Goal: Information Seeking & Learning: Learn about a topic

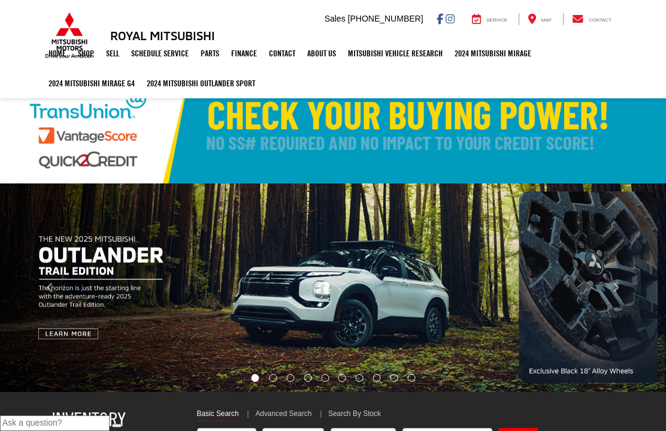
select select "Mitsubishi"
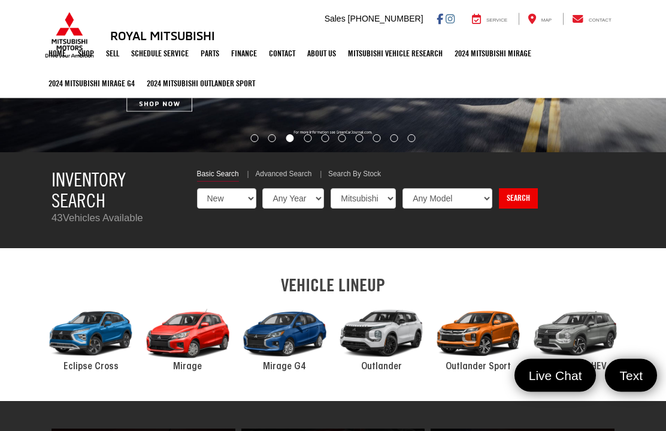
scroll to position [240, 0]
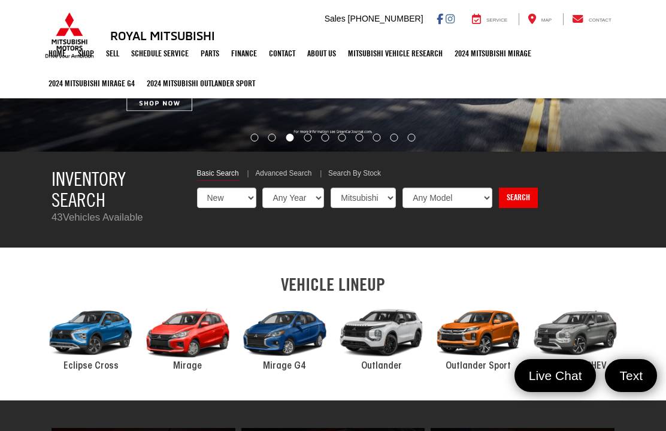
click at [390, 331] on div "2024 Mitsubishi Outlander" at bounding box center [381, 332] width 97 height 65
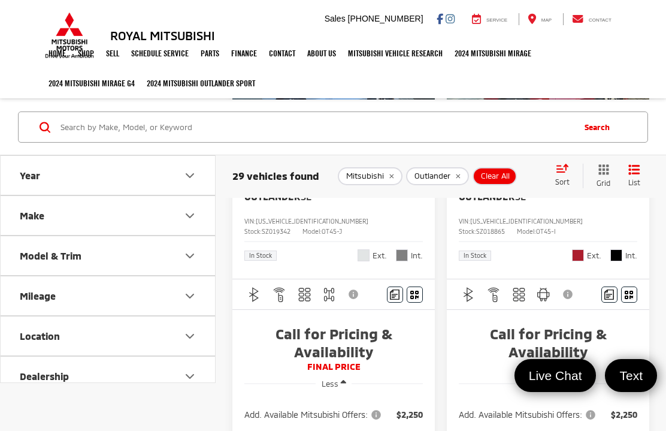
scroll to position [132, 0]
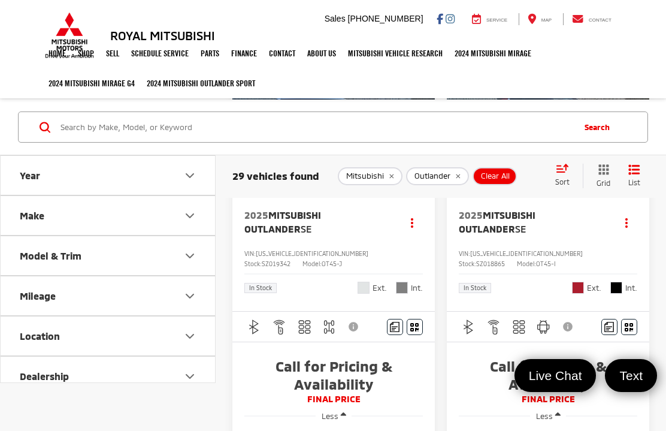
click at [271, 247] on div "2025 Mitsubishi Outlander SE Copy Link Share Print View Details VIN: [US_VEHICL…" at bounding box center [333, 250] width 202 height 122
click at [328, 327] on img "button" at bounding box center [329, 326] width 15 height 15
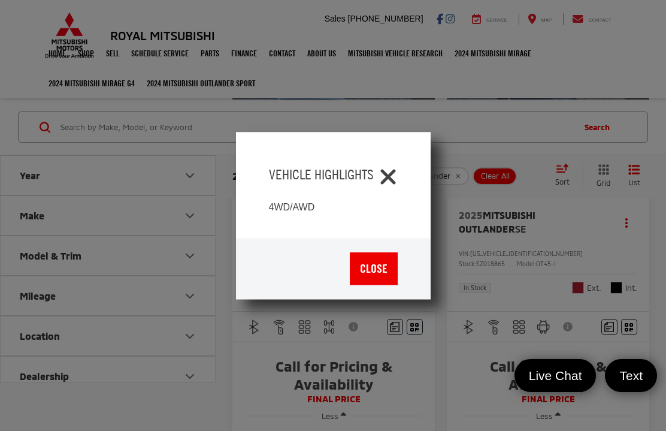
click at [393, 175] on icon "Close" at bounding box center [387, 174] width 19 height 19
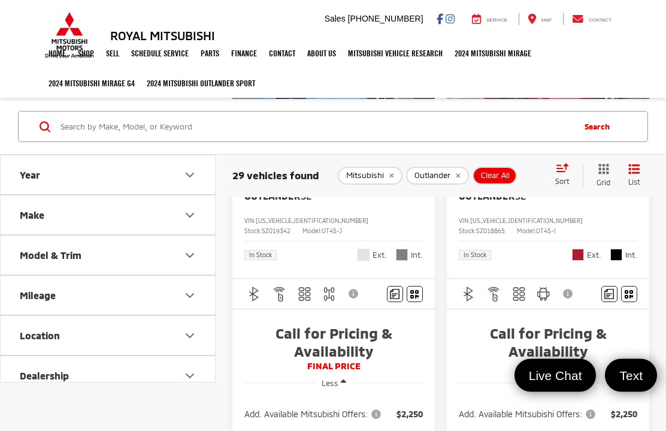
click at [340, 362] on span "FINAL PRICE" at bounding box center [333, 366] width 178 height 12
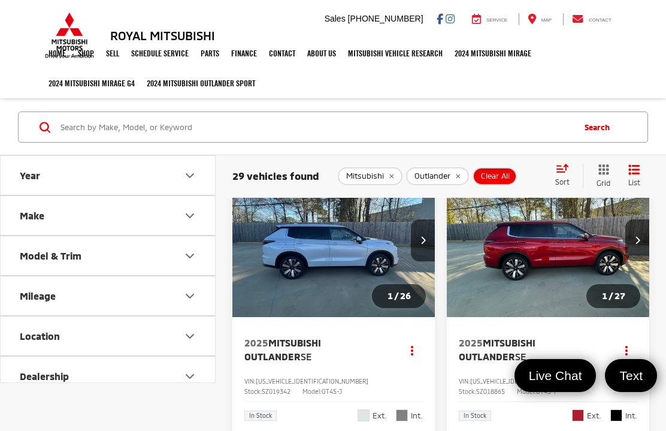
scroll to position [0, 0]
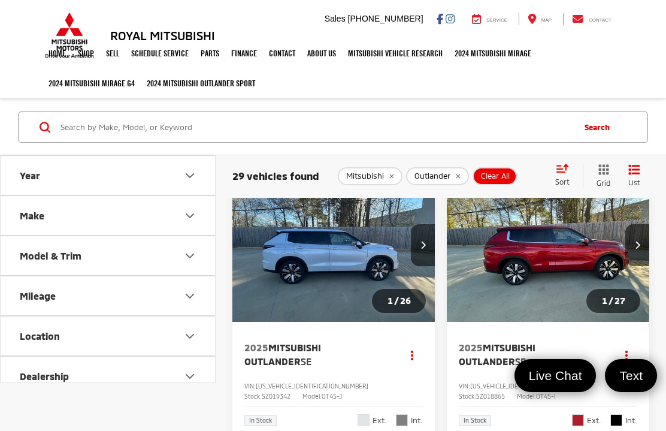
click at [324, 273] on img "2025 Mitsubishi Outlander SE 0" at bounding box center [334, 245] width 204 height 153
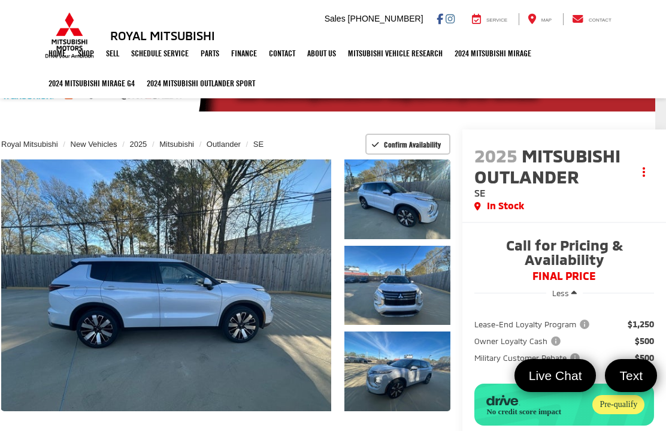
click at [291, 311] on link "Expand Photo 0" at bounding box center [166, 284] width 330 height 251
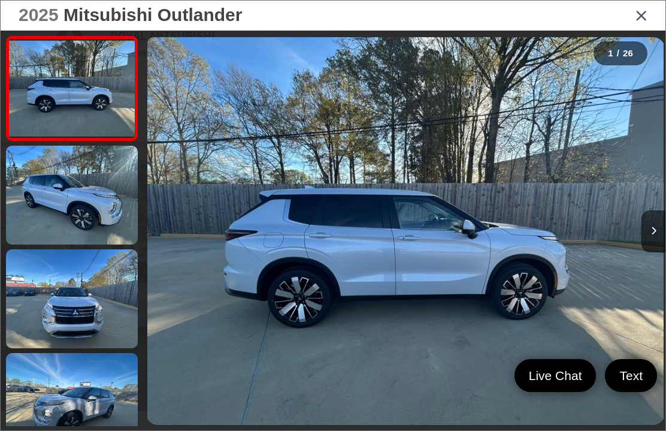
click at [651, 252] on button "Next image" at bounding box center [653, 231] width 24 height 42
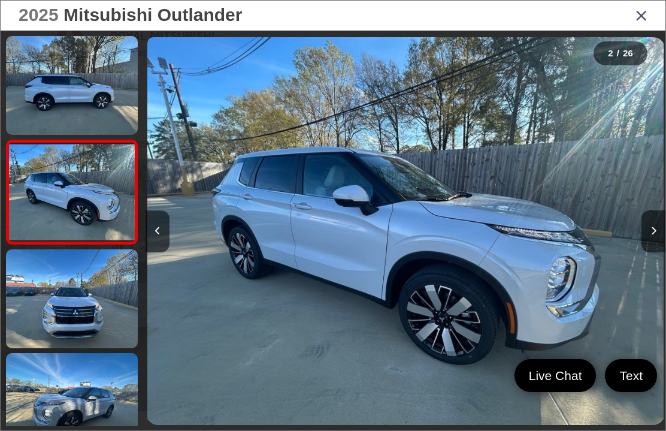
click at [654, 250] on button "Next image" at bounding box center [653, 231] width 24 height 42
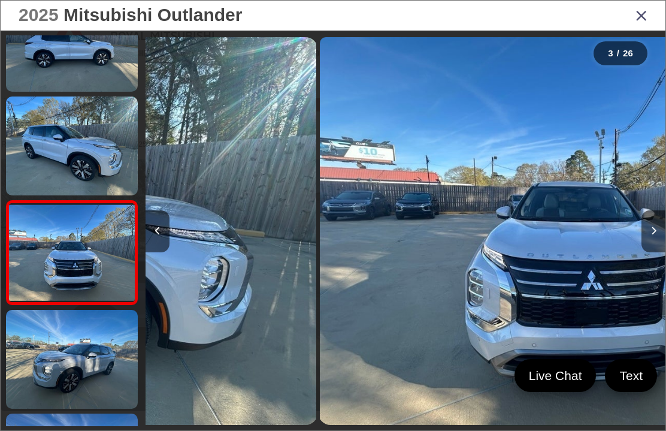
scroll to position [99, 0]
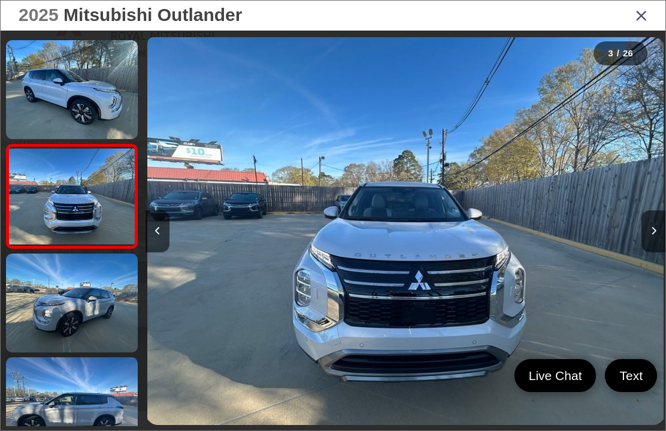
click at [655, 235] on icon "Next image" at bounding box center [653, 230] width 5 height 8
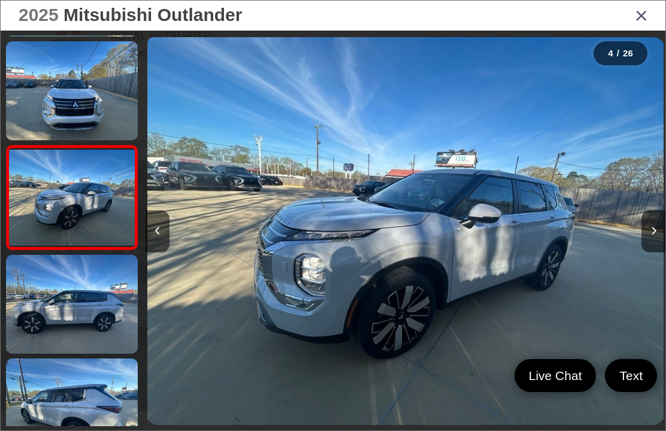
scroll to position [203, 0]
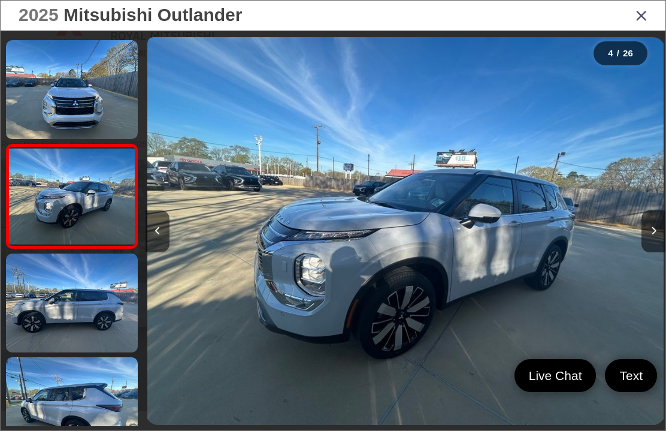
click at [653, 235] on icon "Next image" at bounding box center [653, 230] width 5 height 8
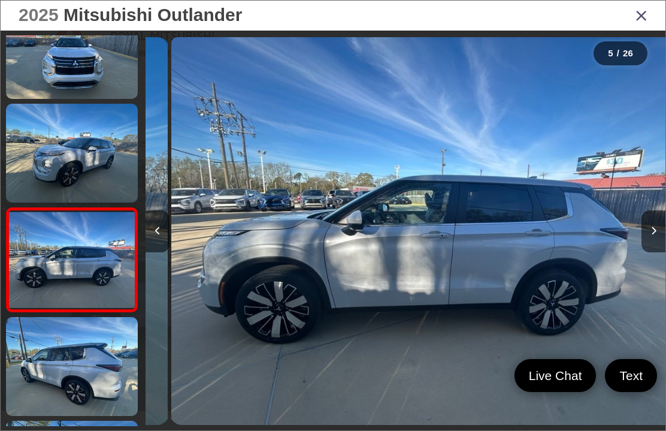
scroll to position [0, 2079]
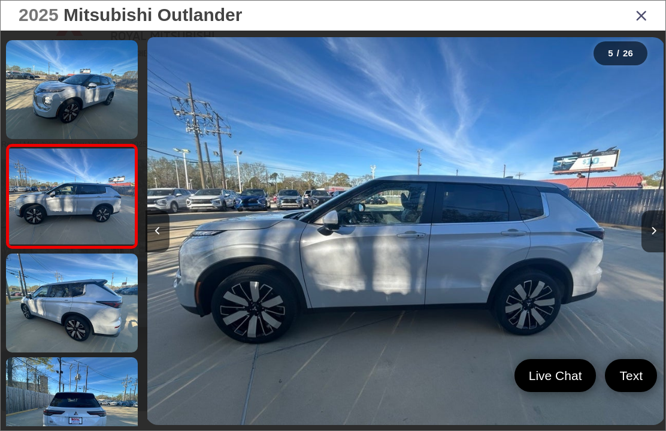
click at [650, 249] on button "Next image" at bounding box center [653, 231] width 24 height 42
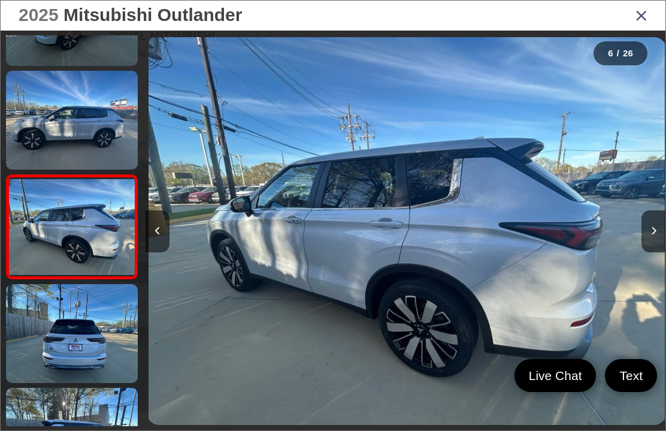
scroll to position [410, 0]
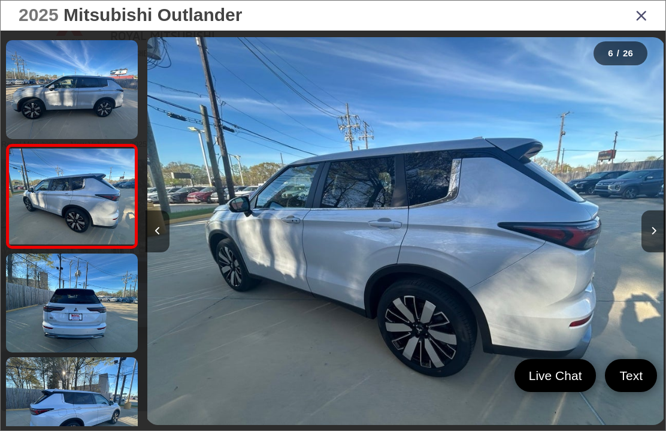
click at [654, 235] on icon "Next image" at bounding box center [653, 230] width 5 height 8
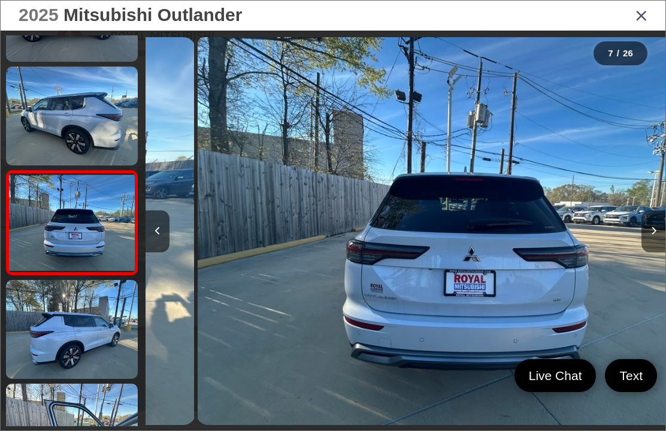
scroll to position [514, 0]
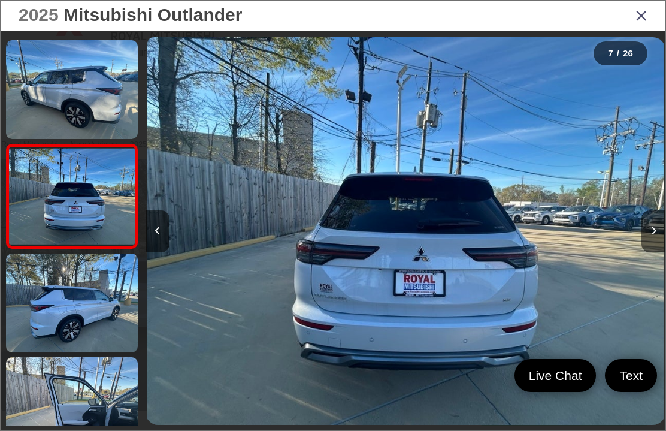
click at [651, 251] on button "Next image" at bounding box center [653, 231] width 24 height 42
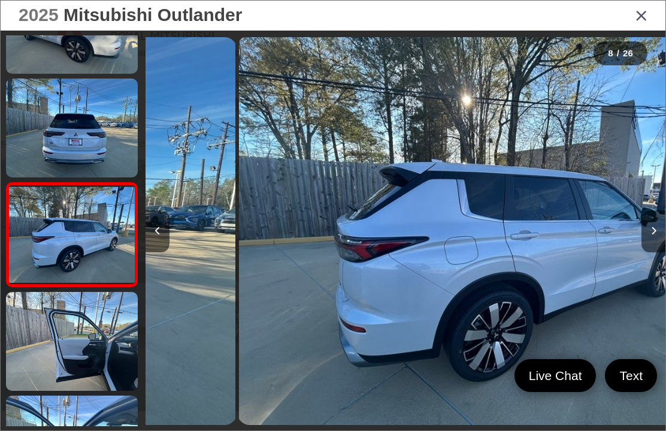
scroll to position [617, 0]
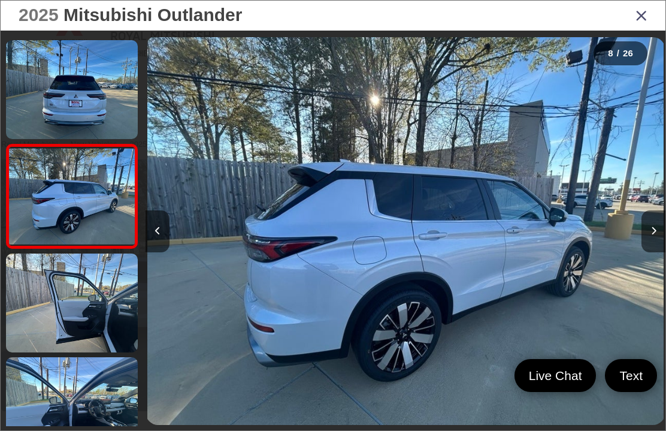
click at [653, 252] on button "Next image" at bounding box center [653, 231] width 24 height 42
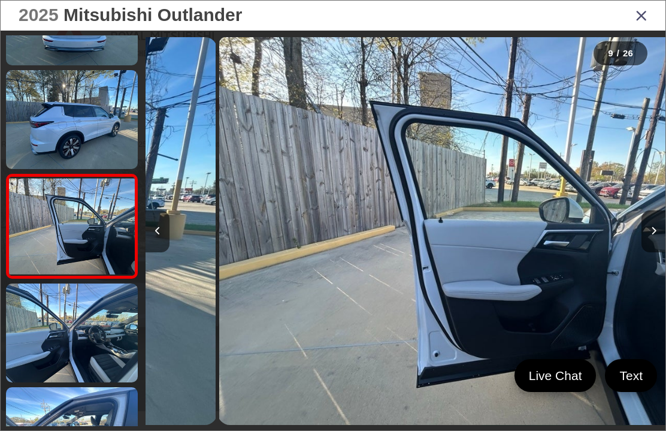
scroll to position [721, 0]
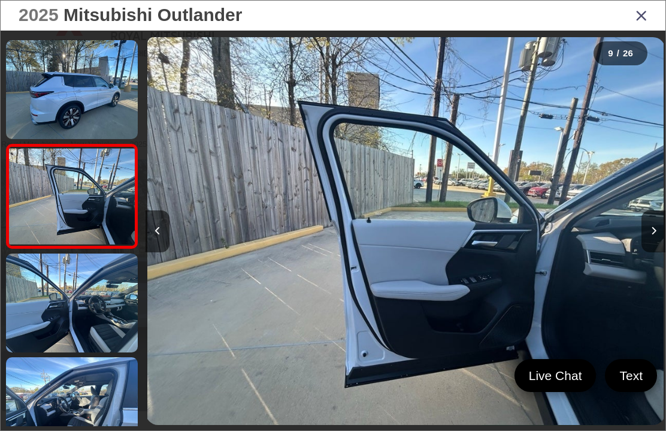
click at [654, 252] on button "Next image" at bounding box center [653, 231] width 24 height 42
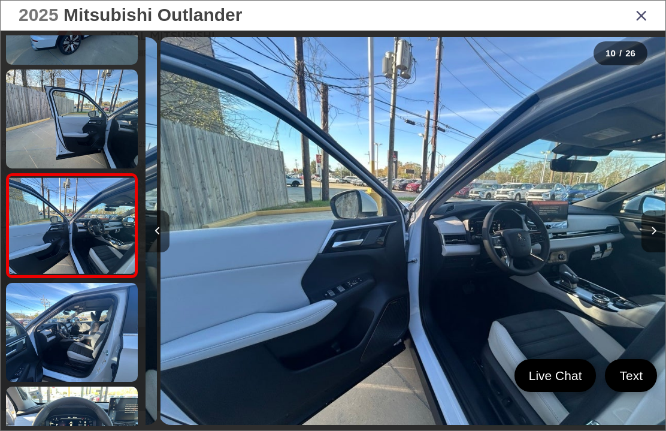
scroll to position [0, 0]
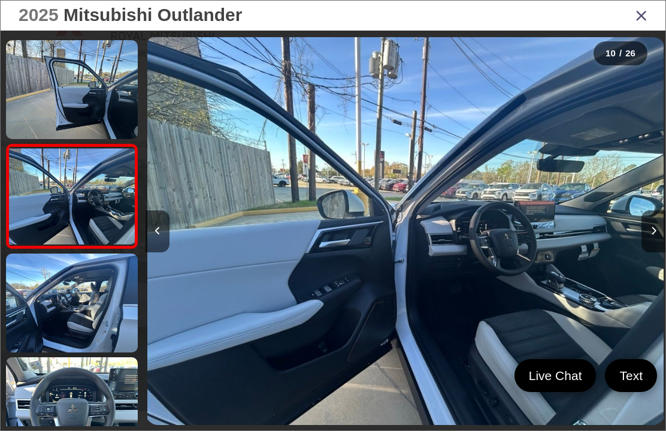
click at [653, 252] on button "Next image" at bounding box center [653, 231] width 24 height 42
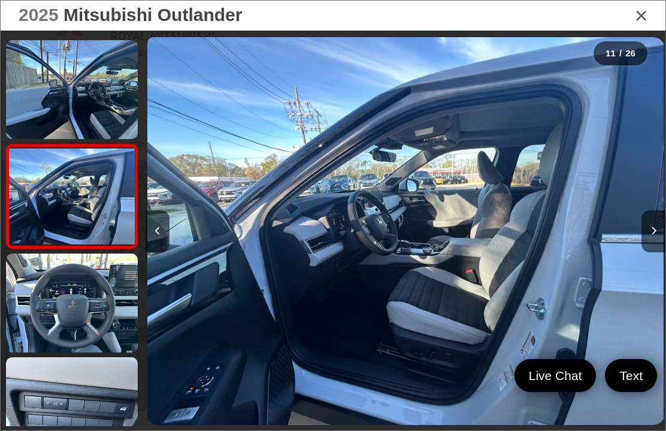
click at [651, 252] on button "Next image" at bounding box center [653, 231] width 24 height 42
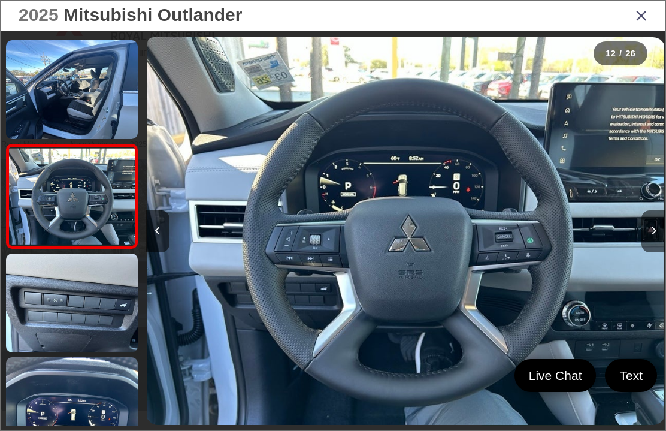
click at [652, 252] on button "Next image" at bounding box center [653, 231] width 24 height 42
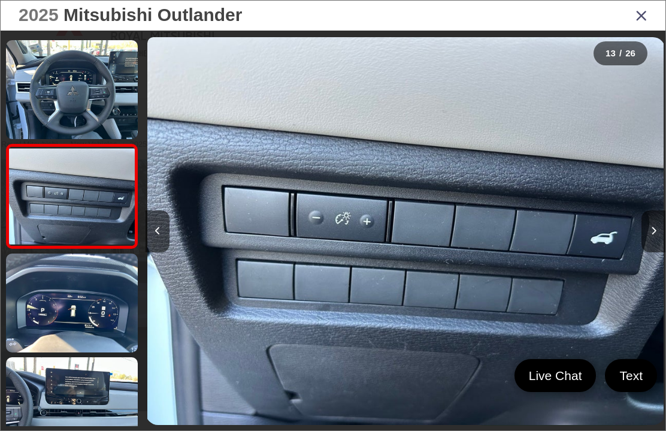
click at [651, 252] on button "Next image" at bounding box center [653, 231] width 24 height 42
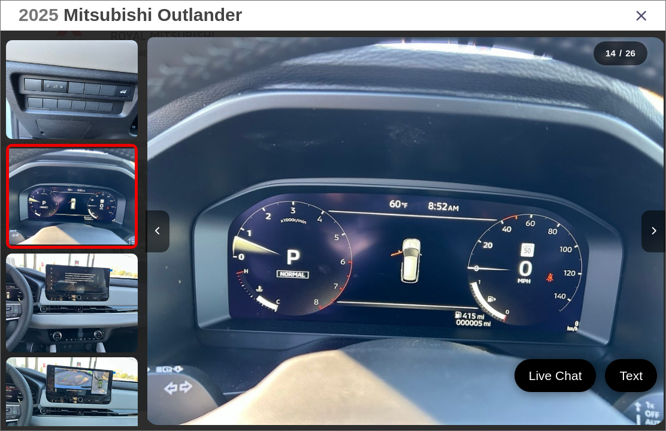
click at [660, 250] on button "Next image" at bounding box center [653, 231] width 24 height 42
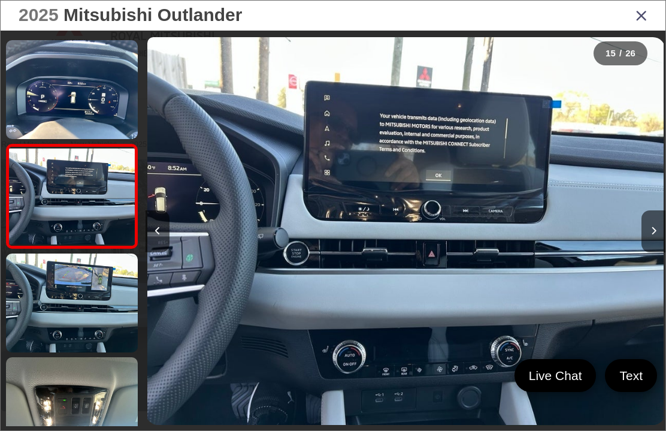
click at [650, 252] on button "Next image" at bounding box center [653, 231] width 24 height 42
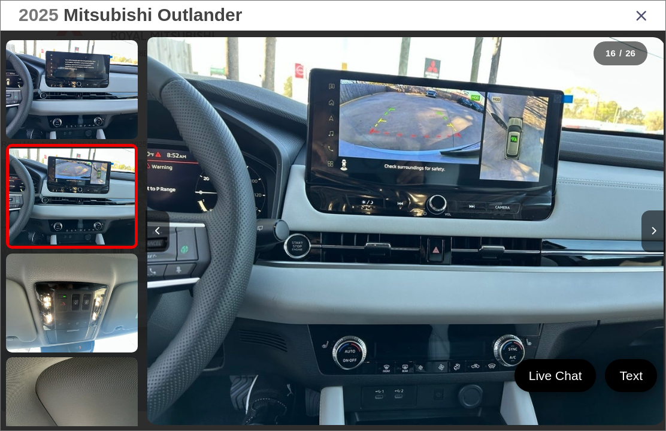
click at [653, 235] on icon "Next image" at bounding box center [653, 230] width 5 height 8
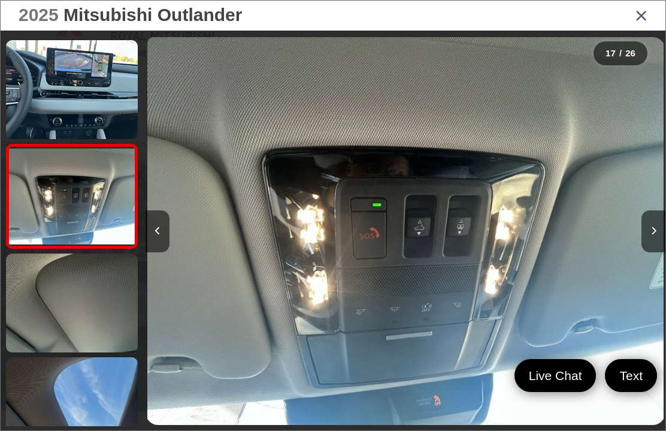
click at [656, 235] on icon "Next image" at bounding box center [653, 230] width 5 height 8
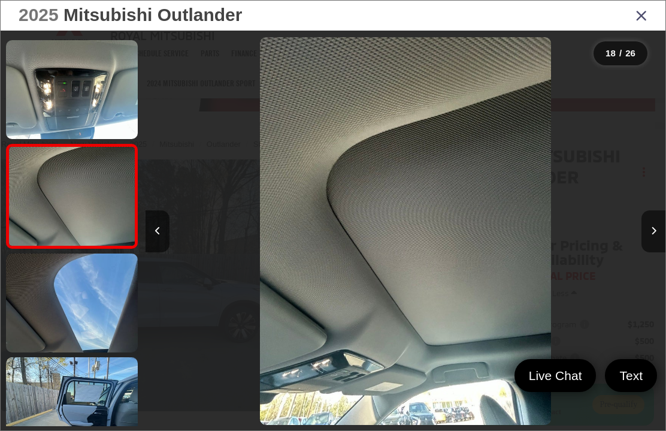
click at [651, 252] on button "Next image" at bounding box center [653, 231] width 24 height 42
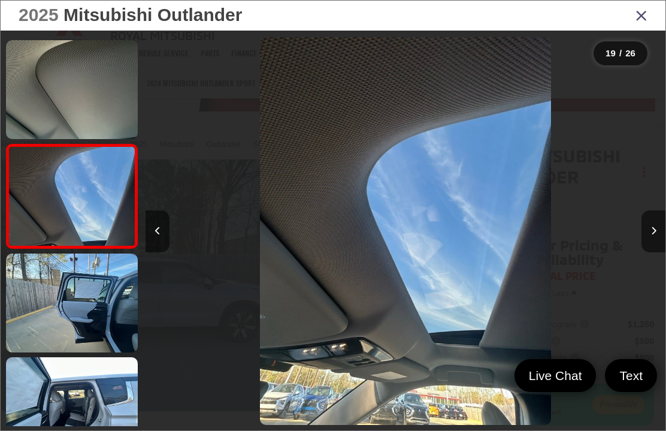
click at [663, 248] on button "Next image" at bounding box center [653, 231] width 24 height 42
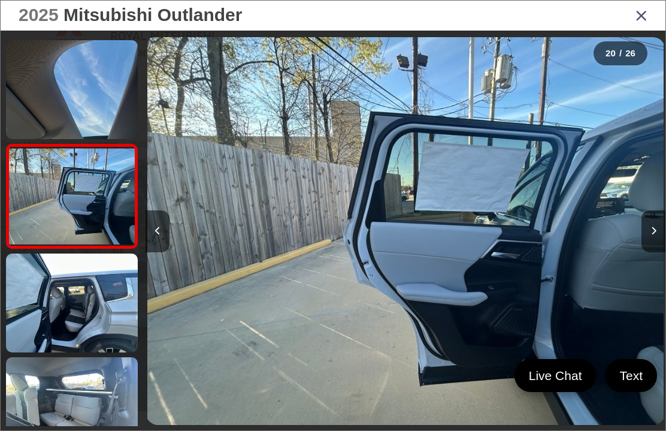
click at [651, 252] on button "Next image" at bounding box center [653, 231] width 24 height 42
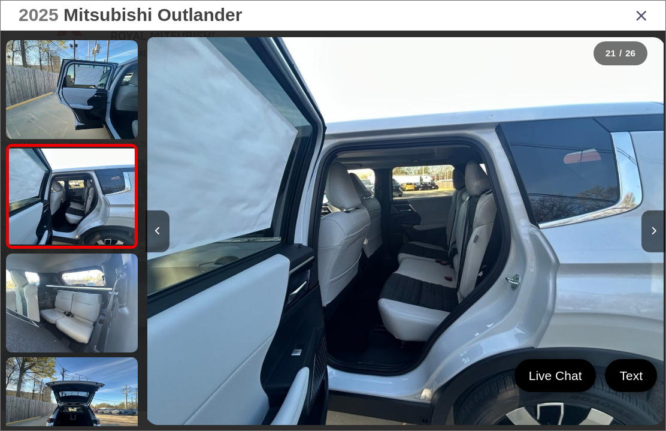
click at [652, 252] on button "Next image" at bounding box center [653, 231] width 24 height 42
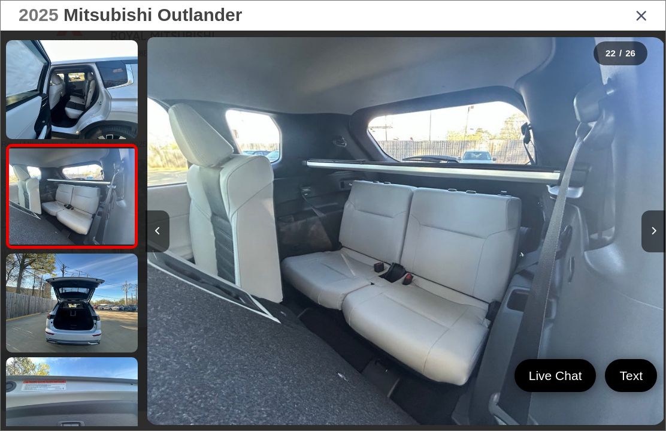
click at [659, 252] on button "Next image" at bounding box center [653, 231] width 24 height 42
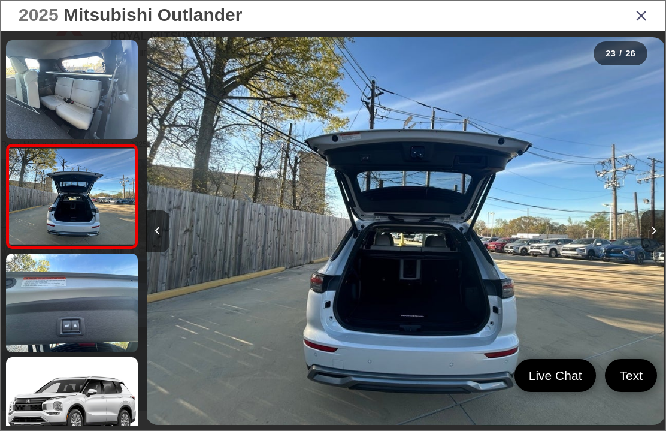
click at [653, 252] on button "Next image" at bounding box center [653, 231] width 24 height 42
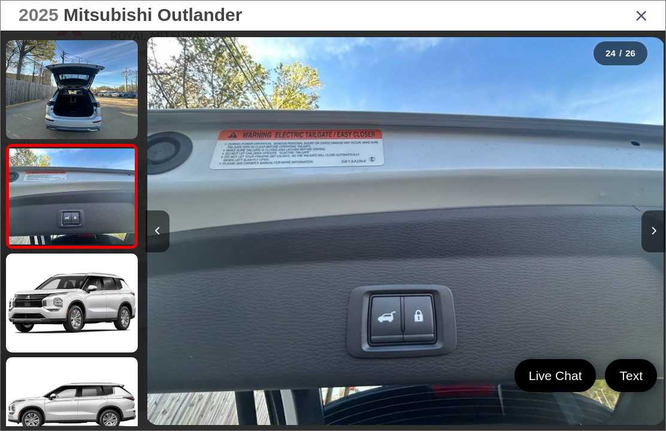
click at [653, 235] on icon "Next image" at bounding box center [653, 230] width 5 height 8
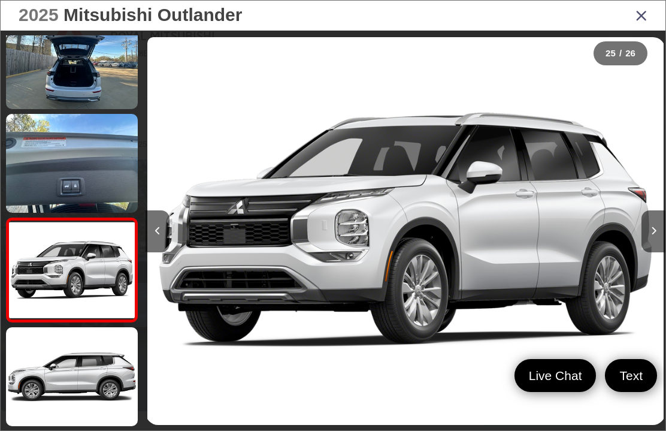
click at [659, 251] on button "Next image" at bounding box center [653, 231] width 24 height 42
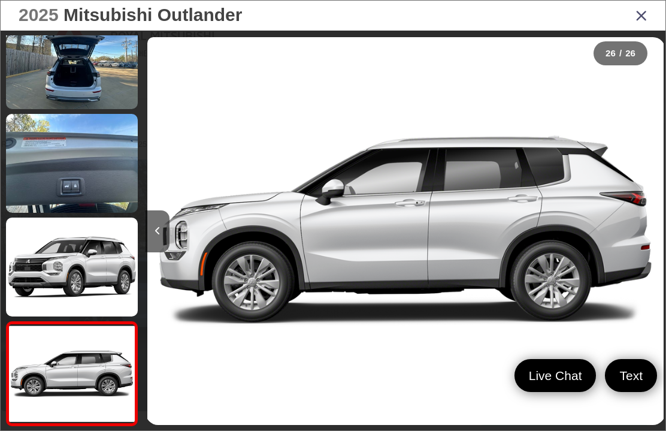
click at [645, 8] on icon "Close gallery" at bounding box center [641, 15] width 12 height 16
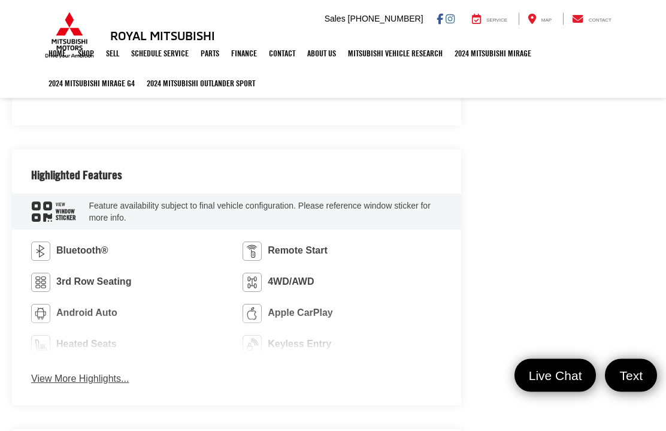
click at [76, 381] on button "View More Highlights..." at bounding box center [80, 379] width 98 height 14
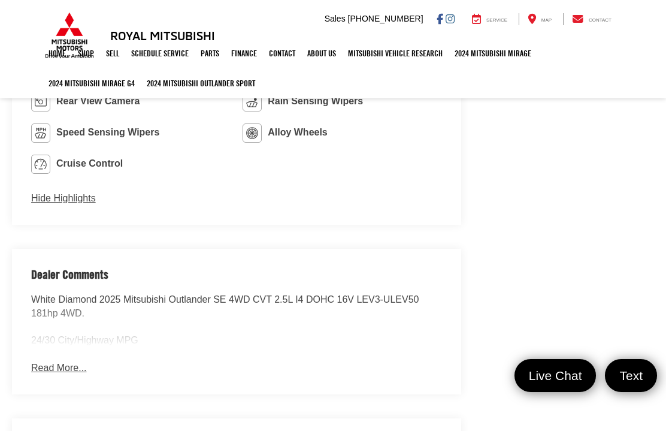
click at [50, 363] on button "Read More..." at bounding box center [58, 368] width 55 height 14
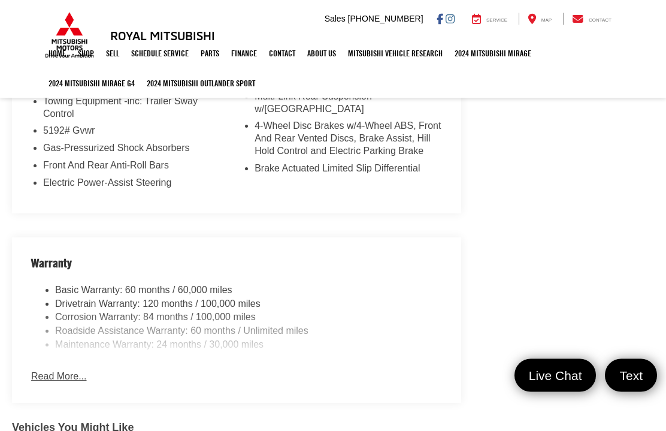
scroll to position [1547, 0]
click at [38, 369] on button "Read More..." at bounding box center [58, 376] width 55 height 14
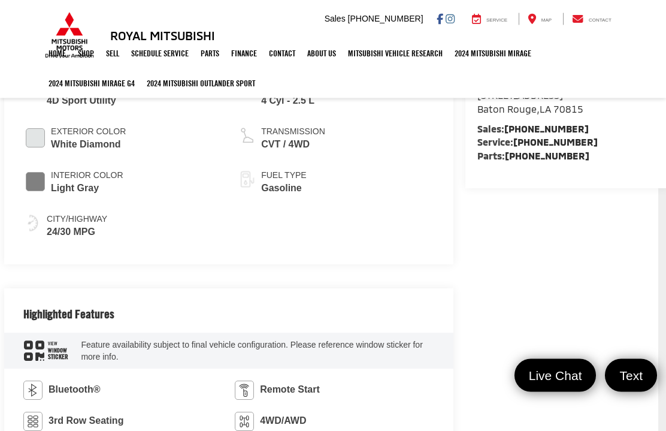
scroll to position [491, 8]
click at [44, 353] on div "View Window Sticker" at bounding box center [56, 350] width 24 height 20
